Goal: Task Accomplishment & Management: Complete application form

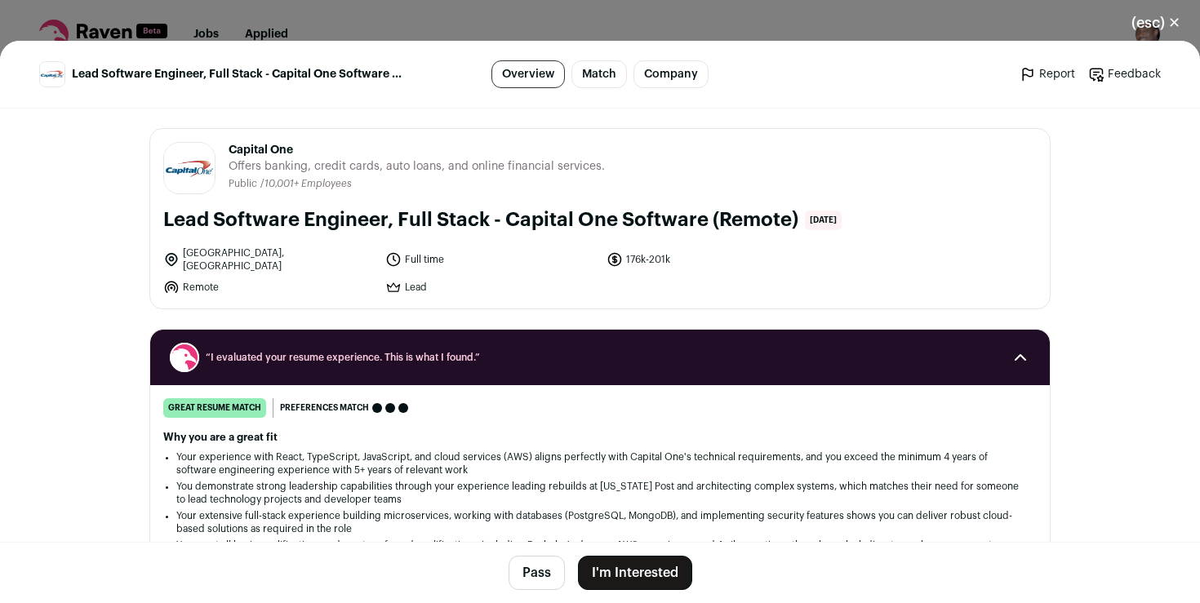
click at [649, 571] on button "I'm Interested" at bounding box center [635, 573] width 114 height 34
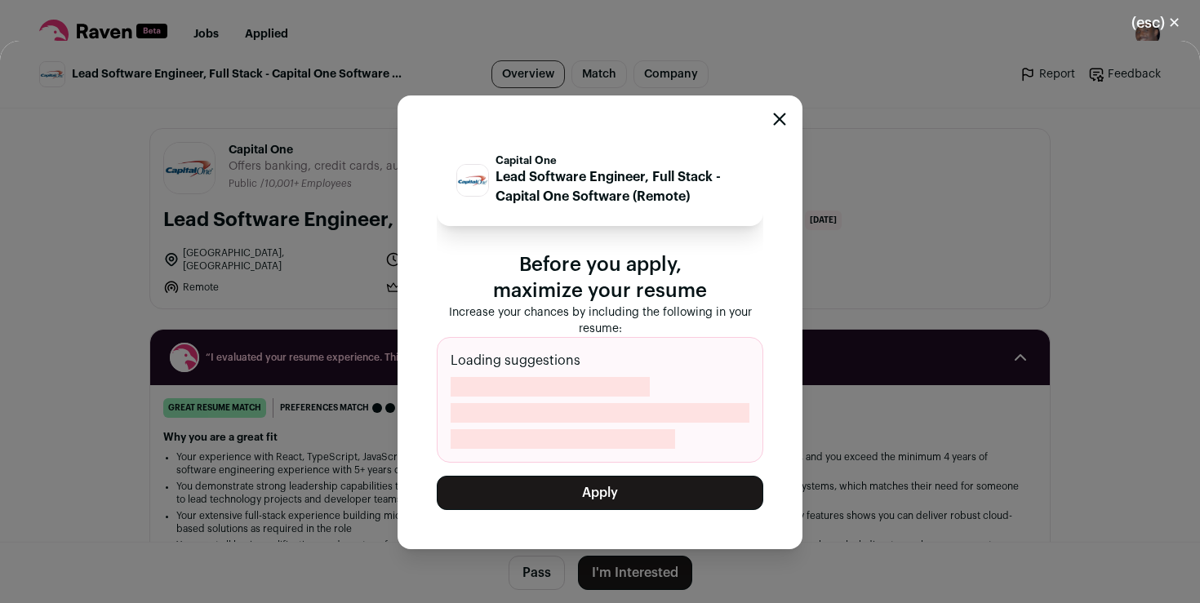
click at [632, 492] on button "Apply" at bounding box center [600, 493] width 326 height 34
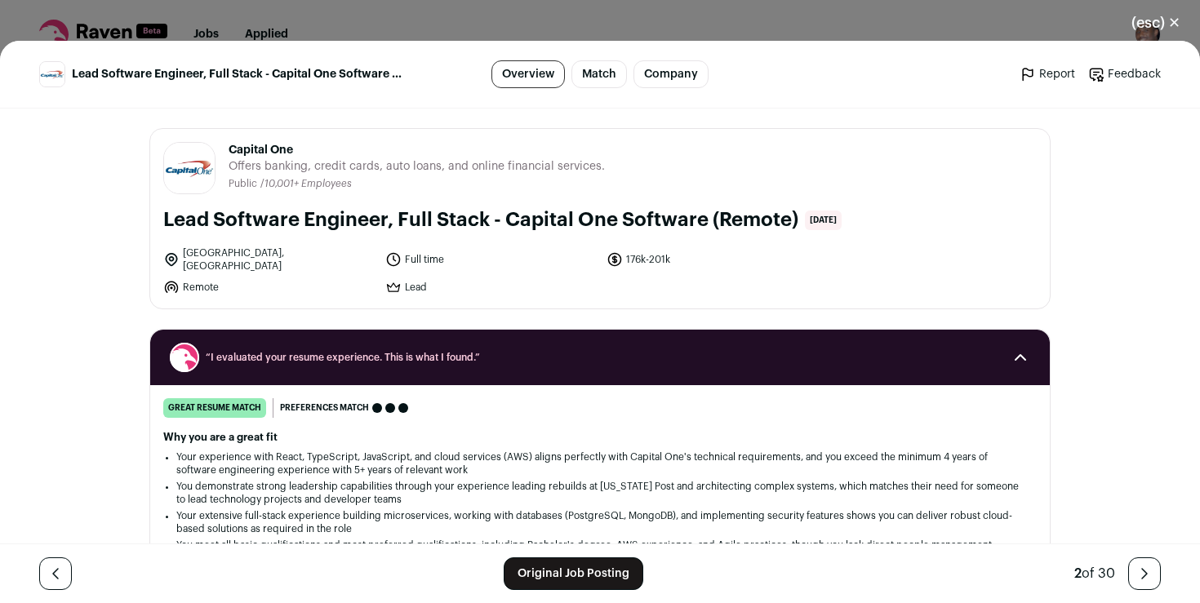
click at [1170, 24] on button "(esc) ✕" at bounding box center [1156, 23] width 88 height 36
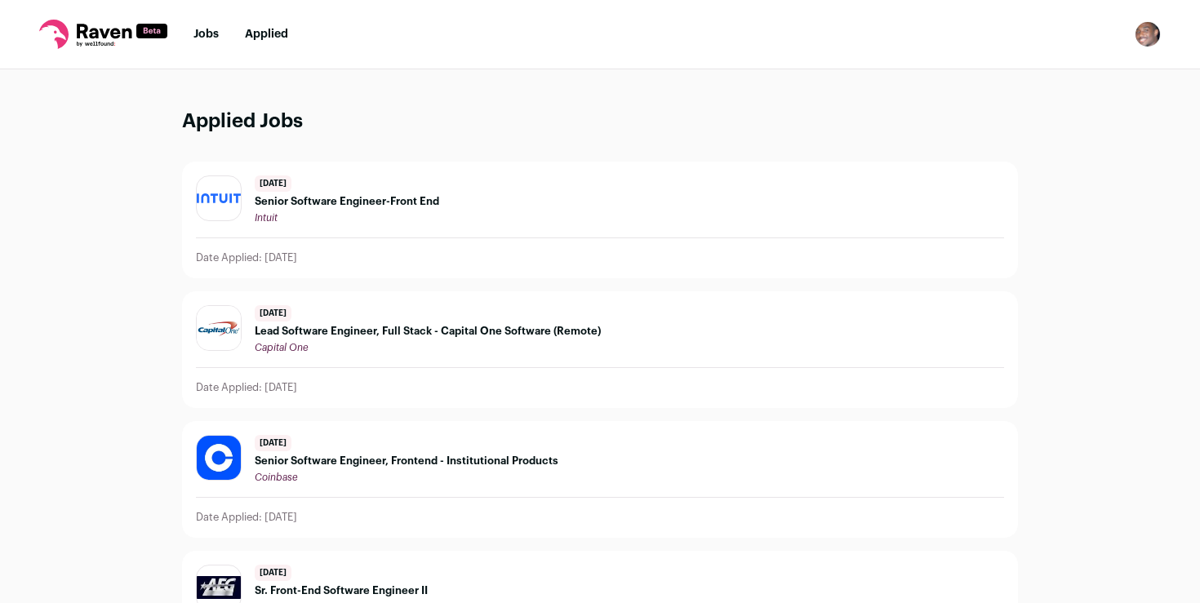
click at [203, 43] on nav "Jobs Applied Settings Notifications Preferences Resume FAQs Logout" at bounding box center [600, 34] width 1200 height 69
click at [203, 35] on link "Jobs" at bounding box center [205, 34] width 25 height 11
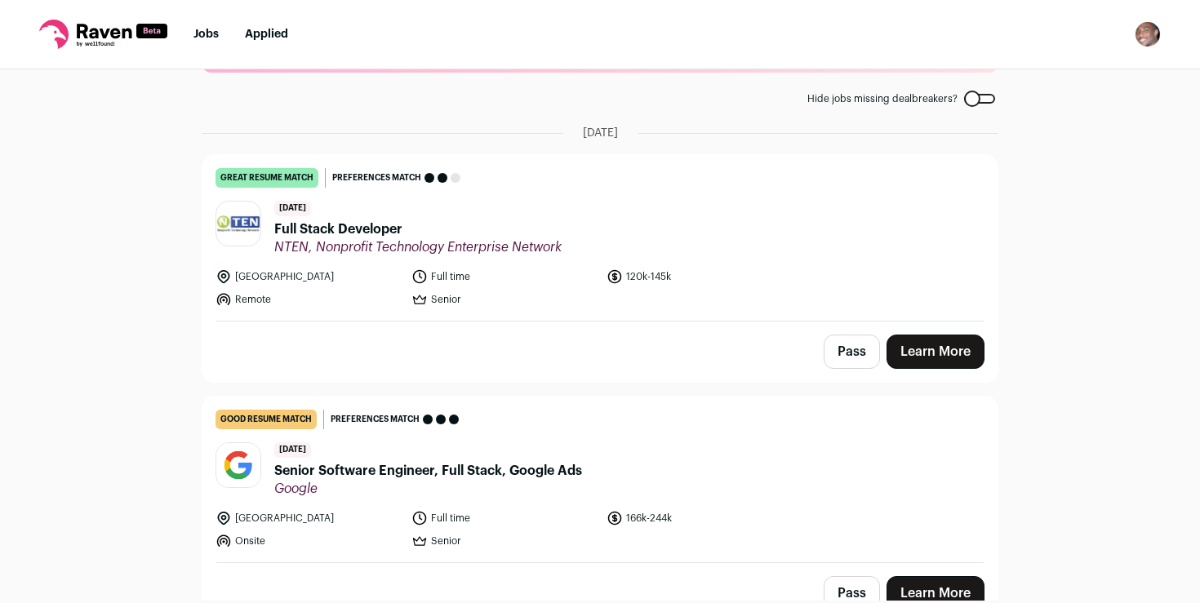
scroll to position [122, 0]
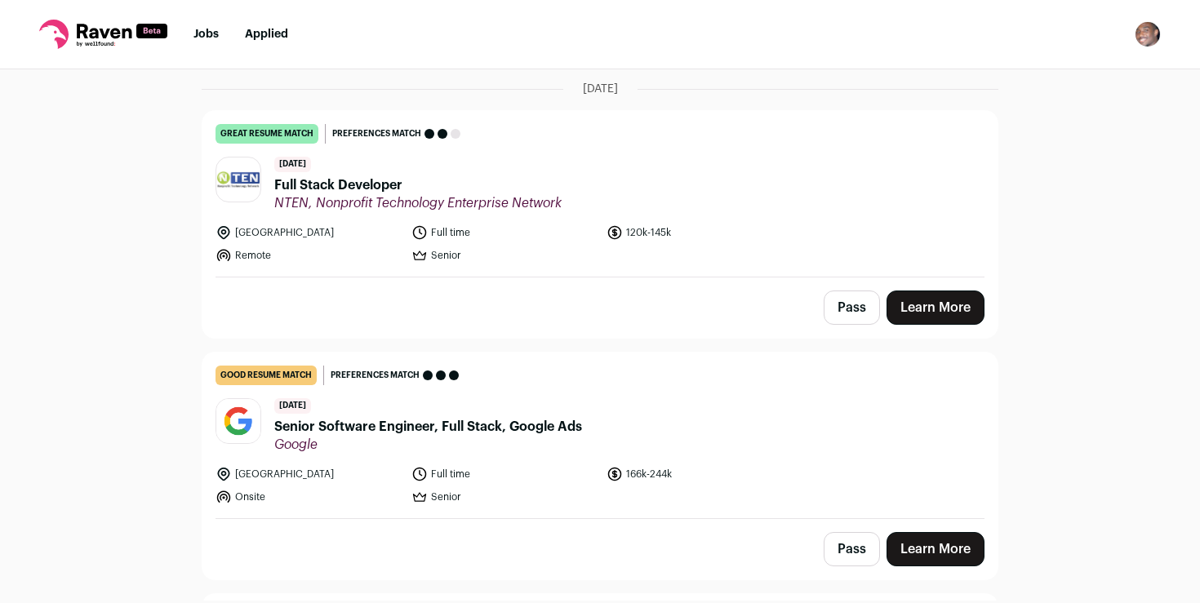
click at [325, 182] on span "Full Stack Developer" at bounding box center [417, 185] width 287 height 20
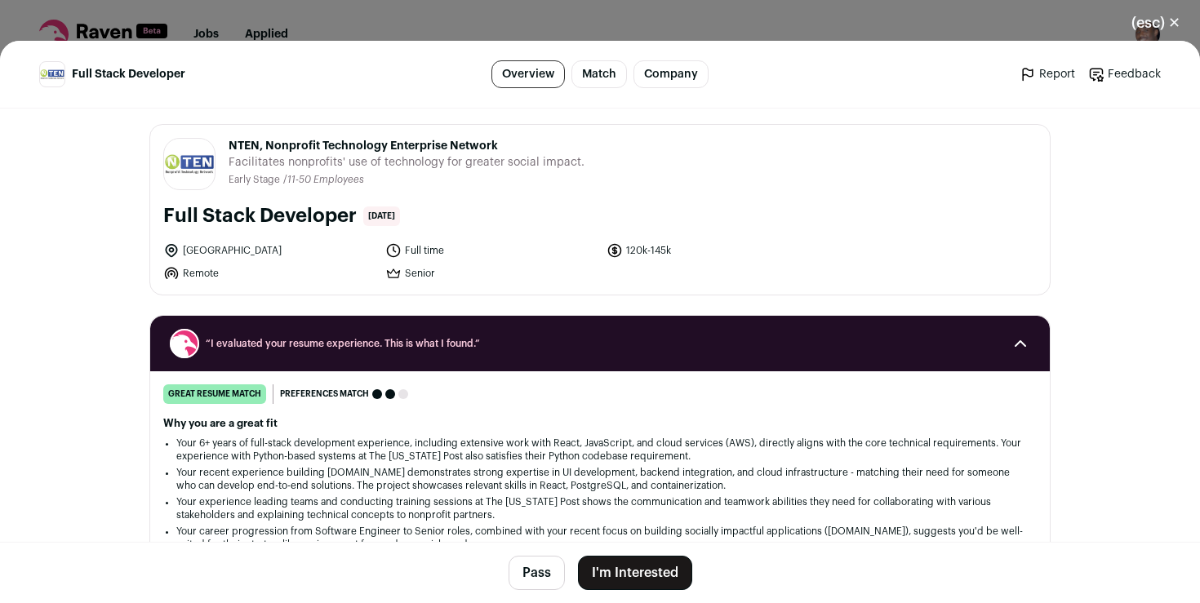
scroll to position [7, 0]
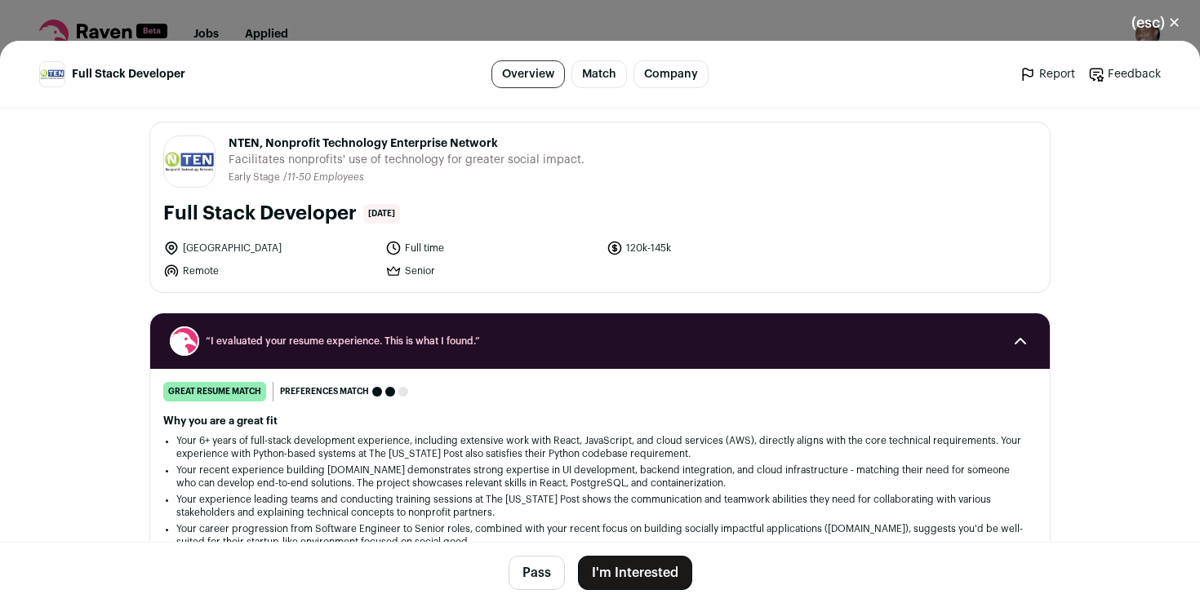
click at [642, 571] on button "I'm Interested" at bounding box center [635, 573] width 114 height 34
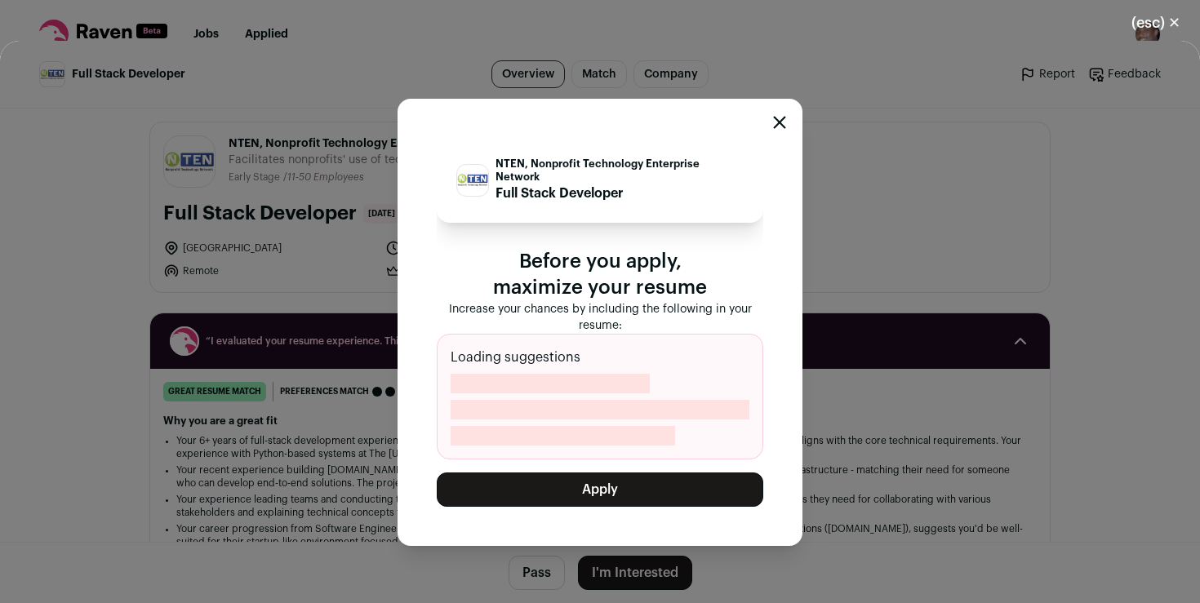
click at [645, 477] on button "Apply" at bounding box center [600, 490] width 326 height 34
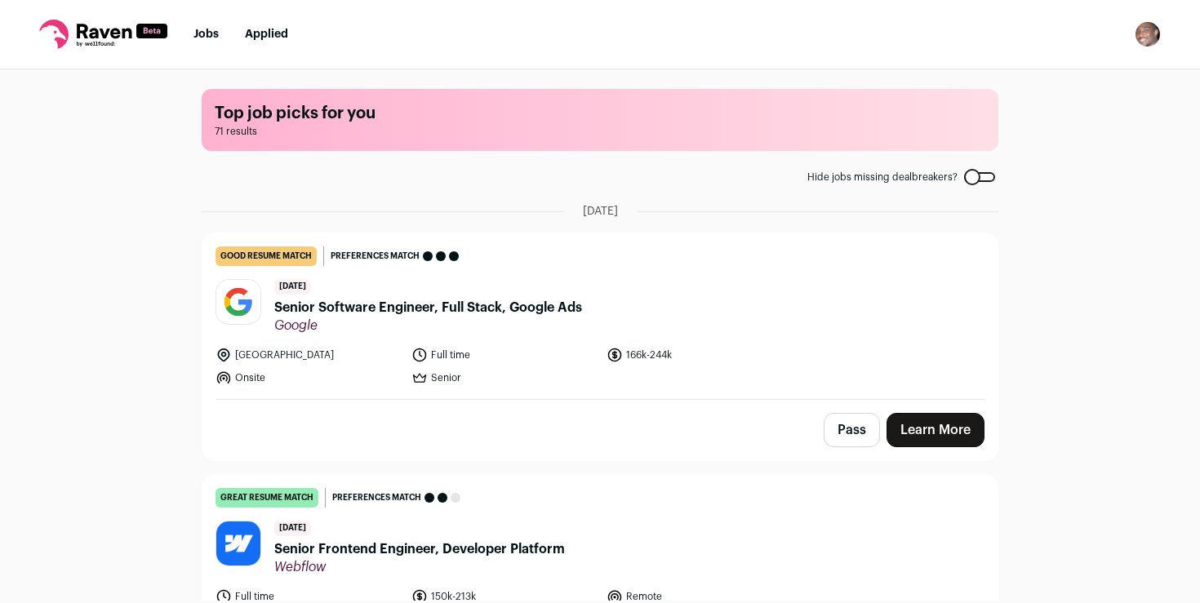
scroll to position [273, 0]
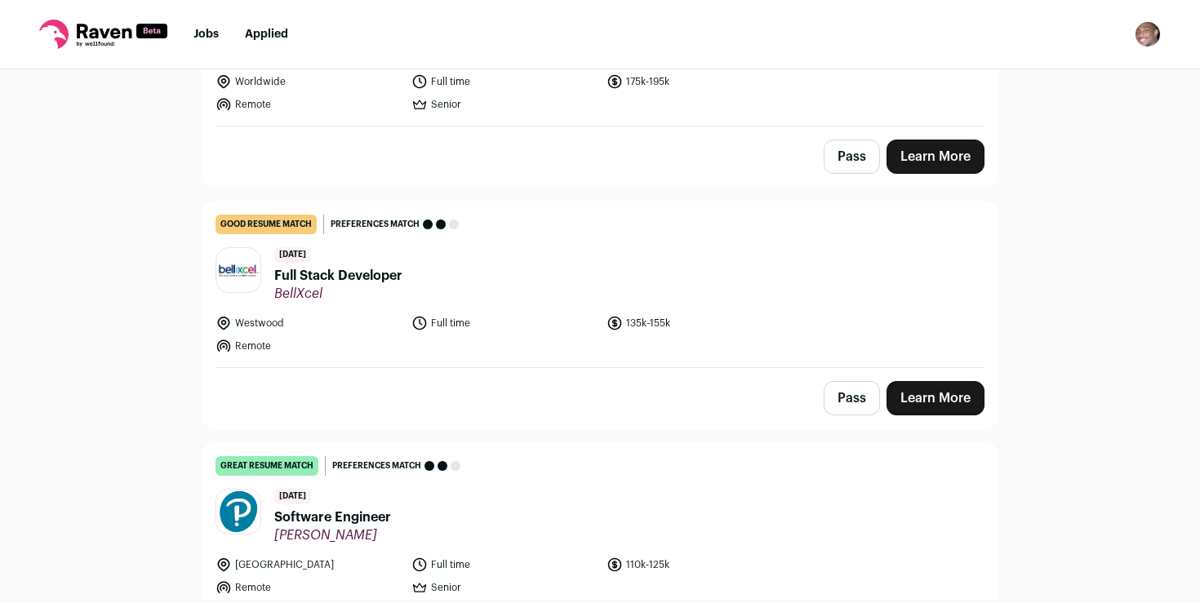
scroll to position [821, 0]
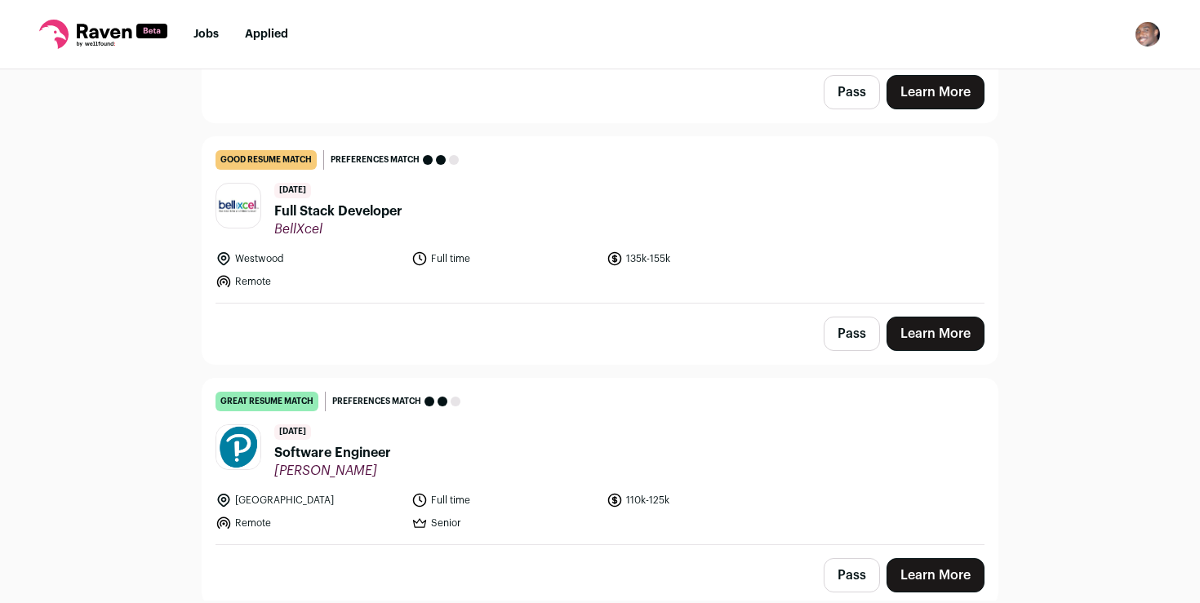
click at [924, 568] on link "Learn More" at bounding box center [935, 575] width 98 height 34
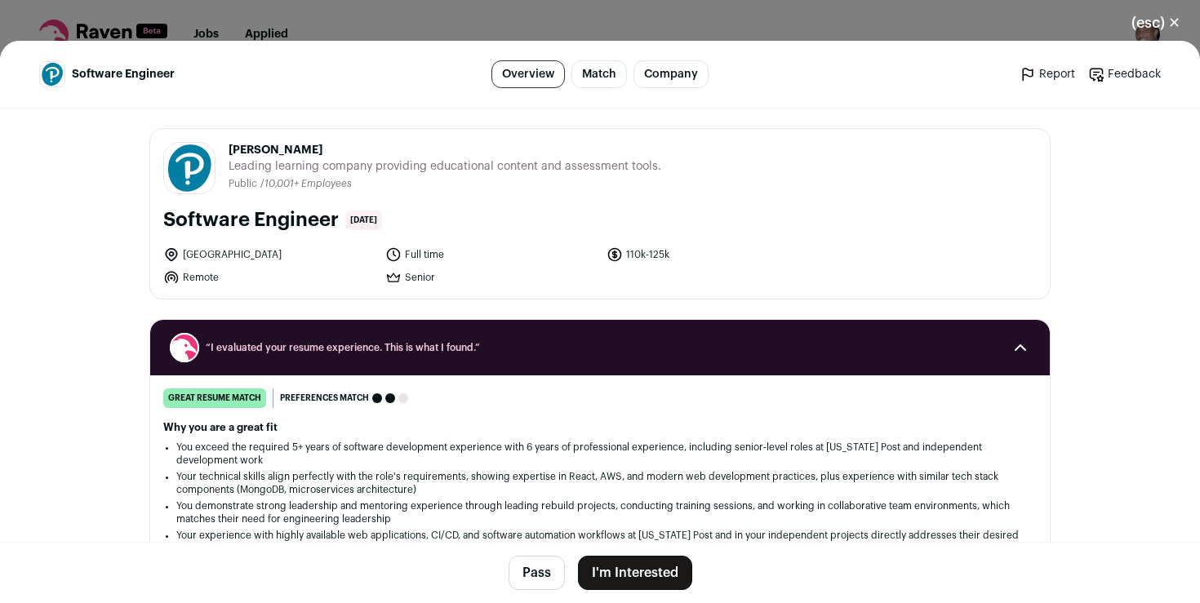
click at [636, 578] on button "I'm Interested" at bounding box center [635, 573] width 114 height 34
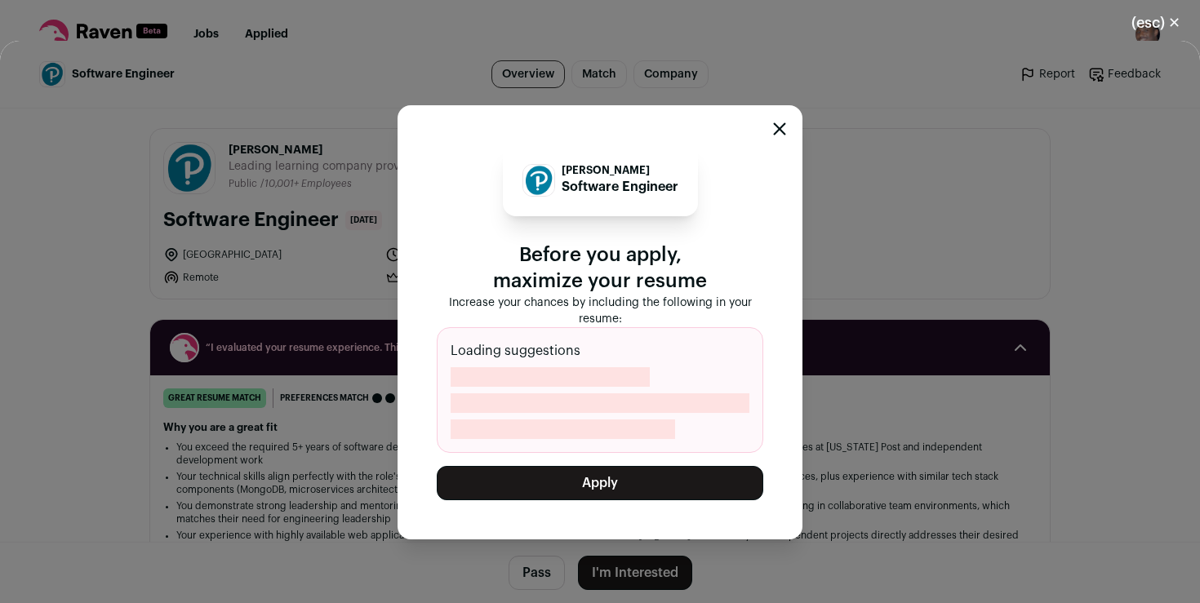
click at [623, 492] on button "Apply" at bounding box center [600, 483] width 326 height 34
